Goal: Information Seeking & Learning: Learn about a topic

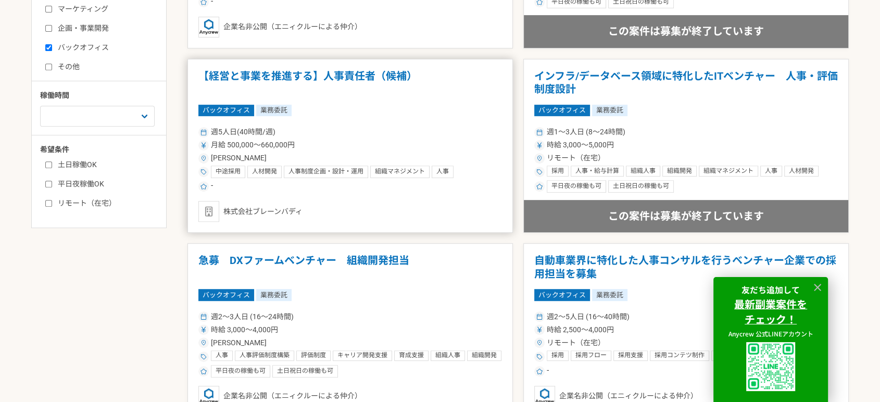
scroll to position [448, 0]
click at [569, 83] on h1 "インフラ/データベース領域に特化したITベンチャー　人事・評価制度設計" at bounding box center [685, 82] width 303 height 27
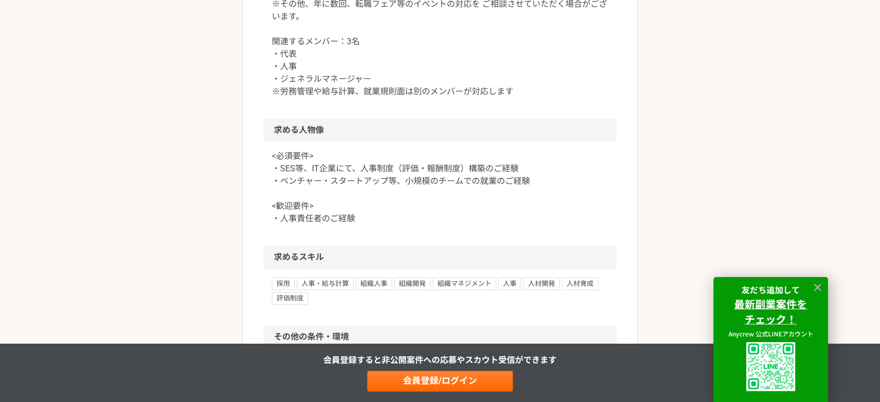
scroll to position [682, 0]
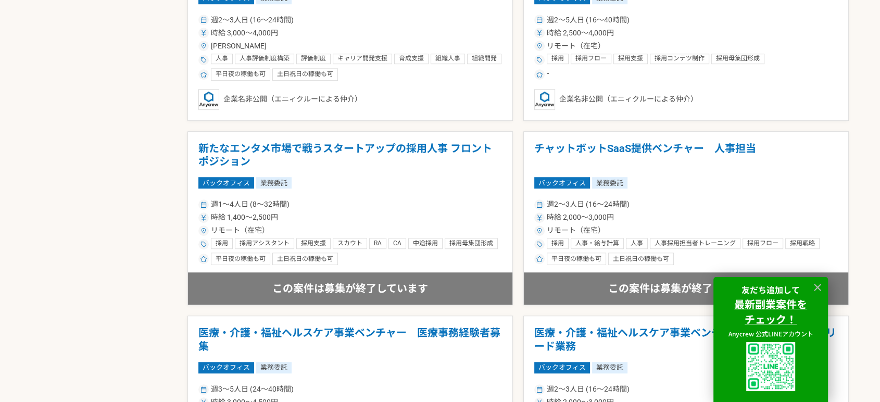
scroll to position [729, 0]
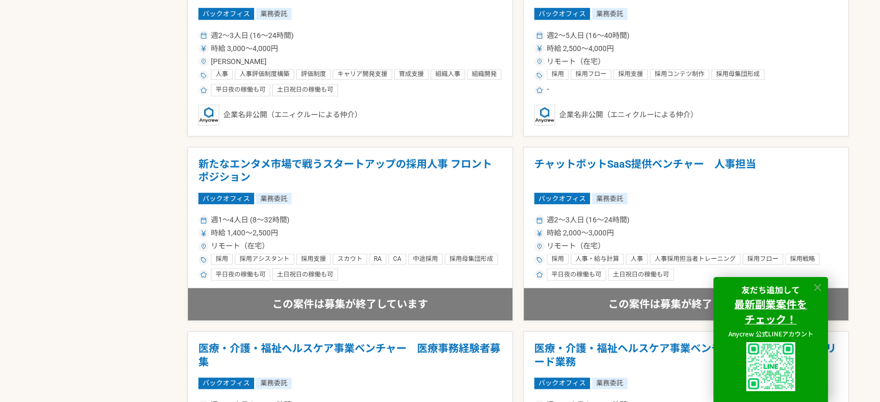
click at [814, 286] on icon at bounding box center [818, 288] width 12 height 12
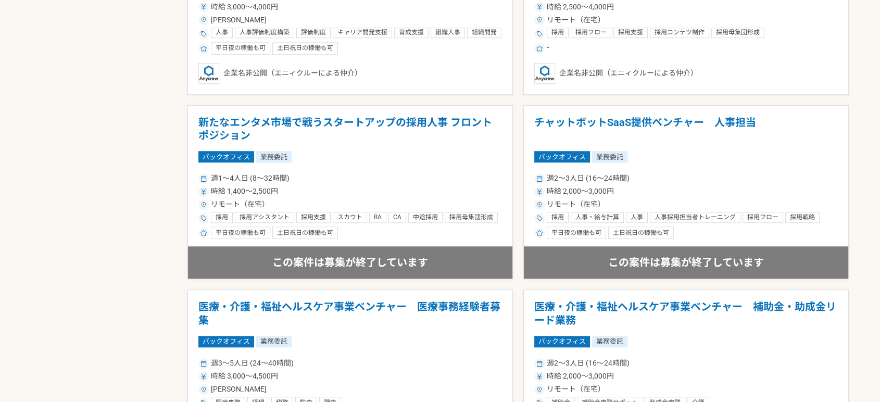
scroll to position [771, 0]
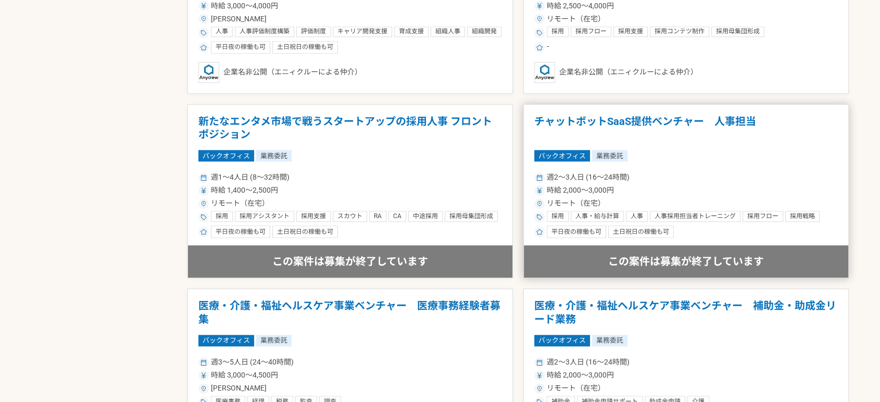
click at [629, 120] on h1 "チャットボットSaaS提供ベンチャー　人事担当" at bounding box center [685, 128] width 303 height 27
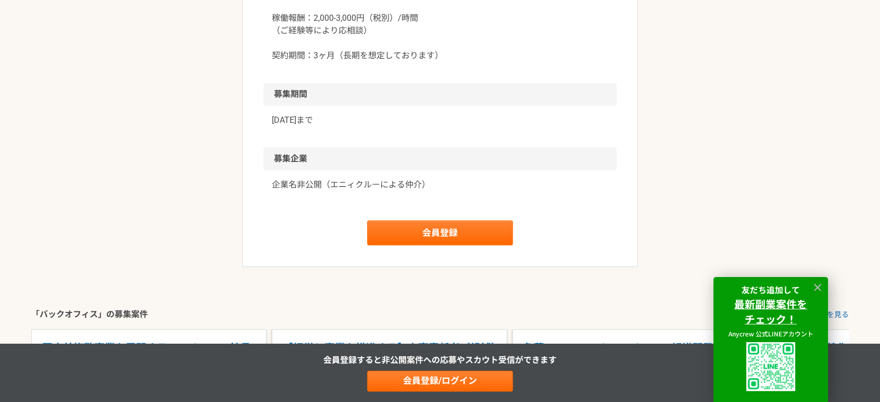
scroll to position [1088, 0]
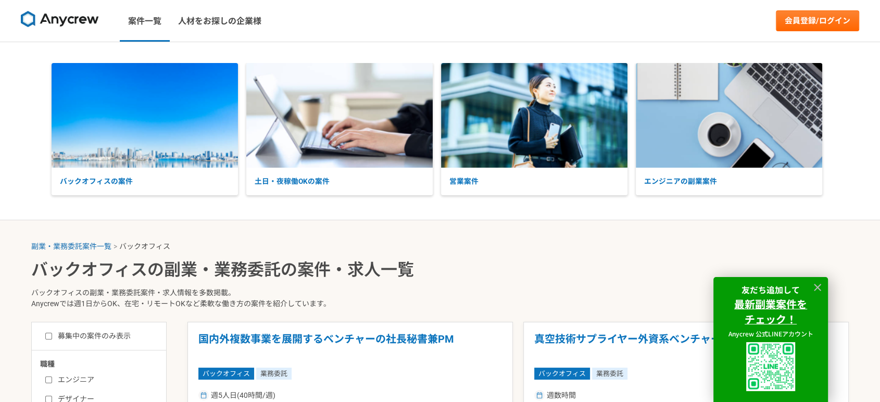
click at [12, 74] on div "バックオフィスの案件 土日・夜稼働OKの案件 営業案件 エンジニアの副業案件" at bounding box center [440, 131] width 880 height 136
